Goal: Task Accomplishment & Management: Manage account settings

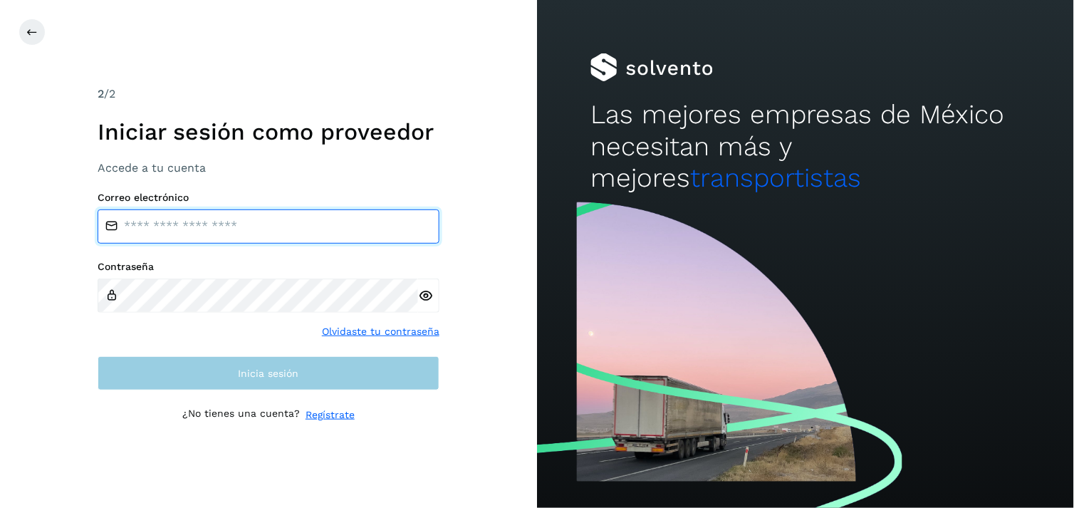
type input "**********"
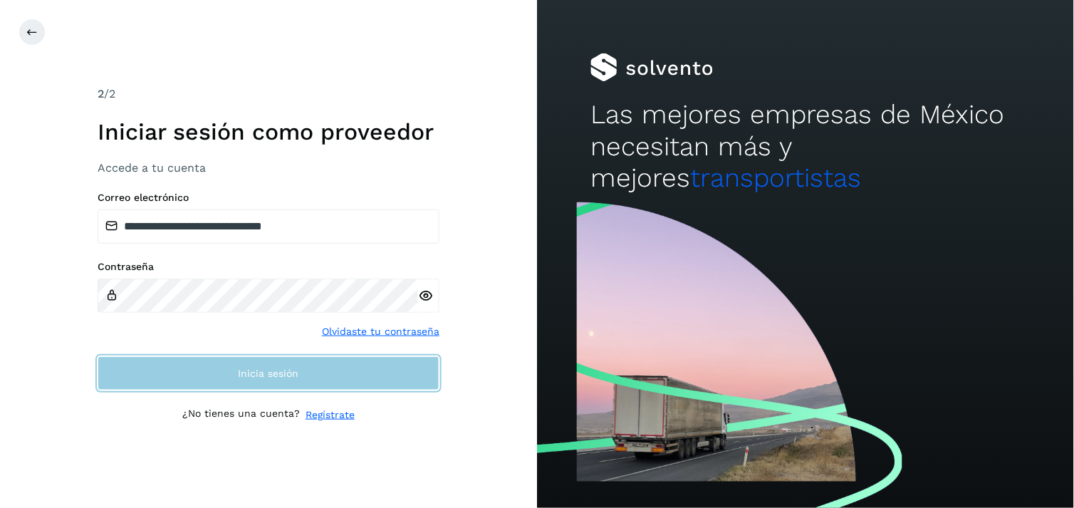
click at [390, 371] on button "Inicia sesión" at bounding box center [269, 373] width 342 height 34
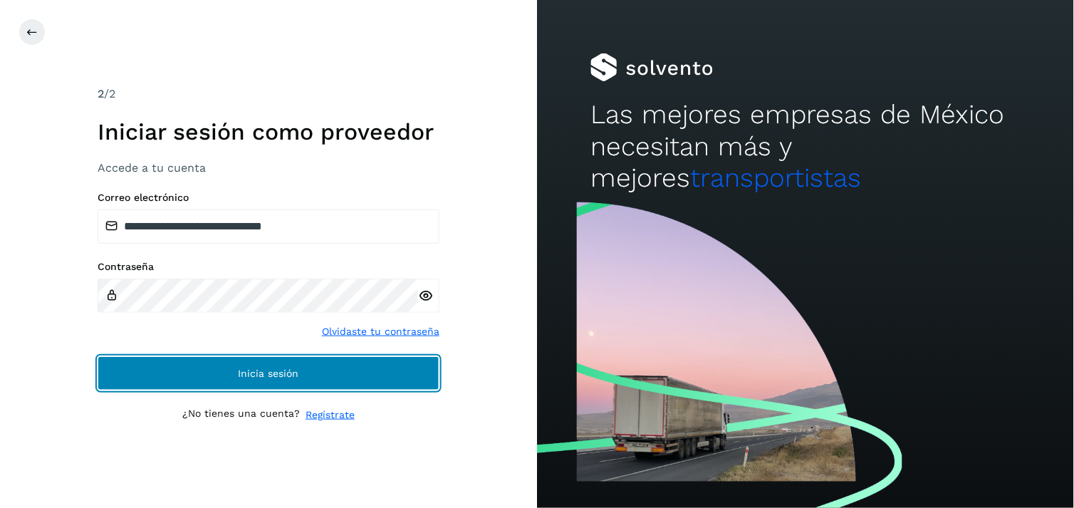
click at [273, 368] on span "Inicia sesión" at bounding box center [269, 373] width 61 height 10
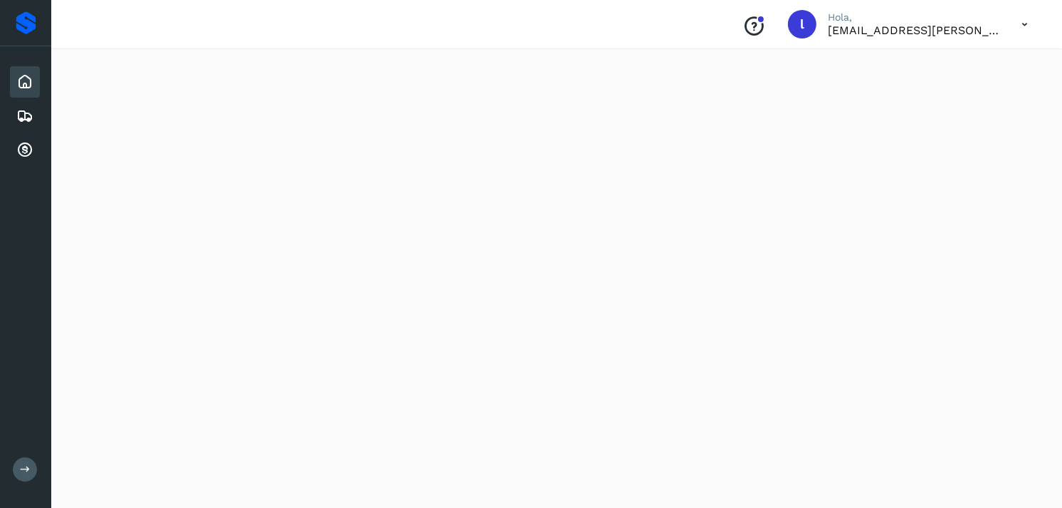
scroll to position [1305, 0]
